Goal: Obtain resource: Download file/media

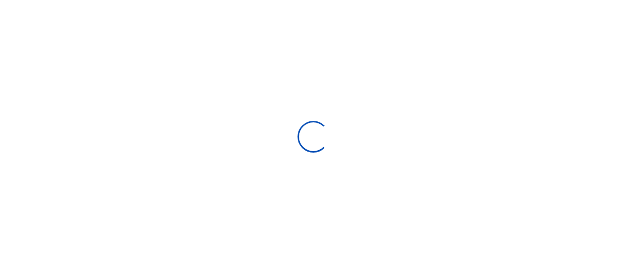
scroll to position [8, 8]
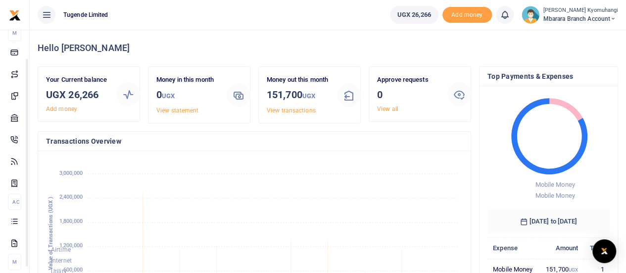
drag, startPoint x: 125, startPoint y: 173, endPoint x: 130, endPoint y: 220, distance: 47.7
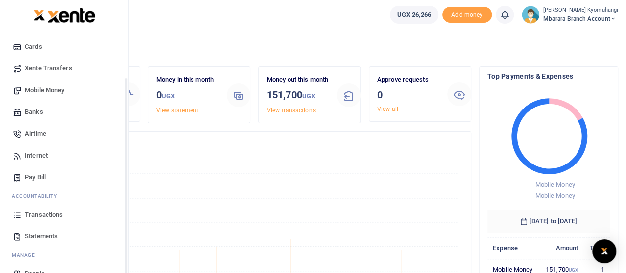
scroll to position [61, 0]
click at [54, 214] on span "Transactions" at bounding box center [44, 215] width 38 height 10
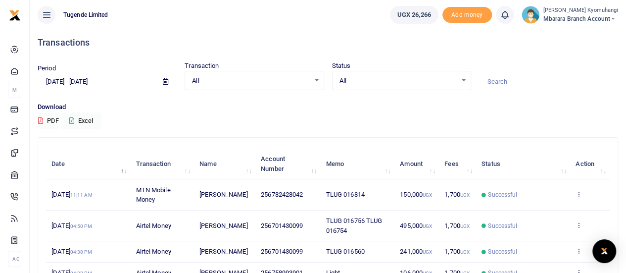
scroll to position [7, 0]
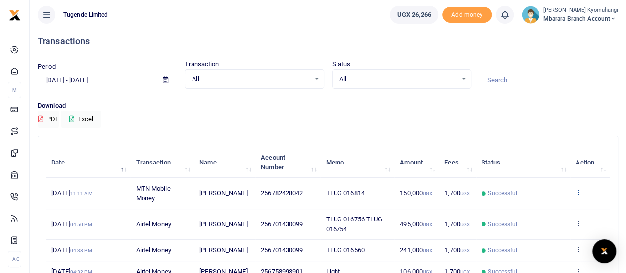
click at [577, 194] on icon at bounding box center [579, 192] width 6 height 7
click at [551, 212] on link "View details" at bounding box center [543, 209] width 78 height 14
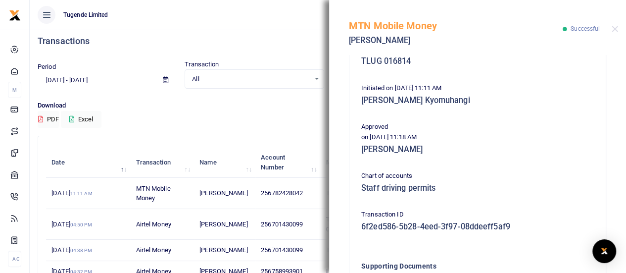
scroll to position [292, 0]
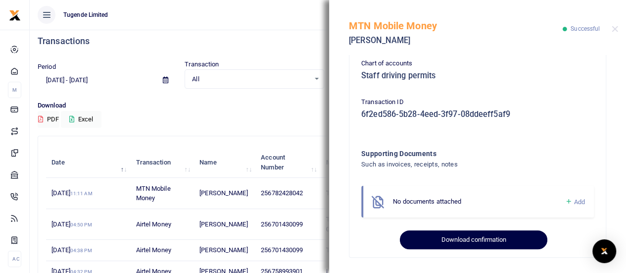
click at [458, 243] on button "Download confirmation" at bounding box center [473, 239] width 147 height 19
